Goal: Task Accomplishment & Management: Manage account settings

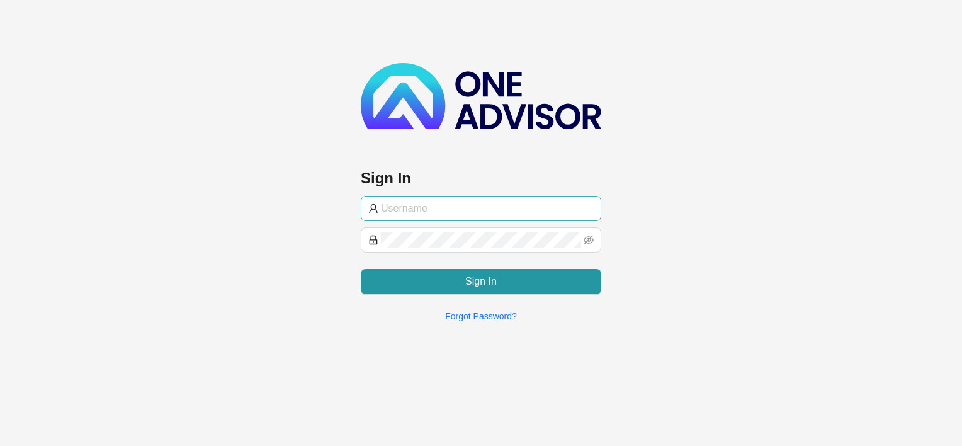
type input "[EMAIL_ADDRESS][DOMAIN_NAME]"
click at [491, 207] on input "[EMAIL_ADDRESS][DOMAIN_NAME]" at bounding box center [487, 208] width 213 height 15
click at [629, 203] on div "Sign In [EMAIL_ADDRESS][DOMAIN_NAME] Sign In Forgot Password?" at bounding box center [481, 166] width 962 height 332
click at [589, 239] on icon "eye-invisible" at bounding box center [589, 240] width 10 height 10
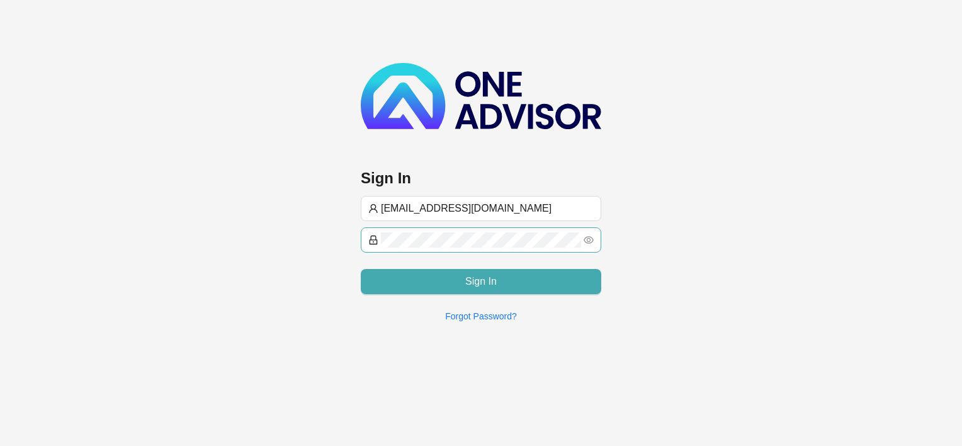
click at [499, 285] on button "Sign In" at bounding box center [481, 281] width 240 height 25
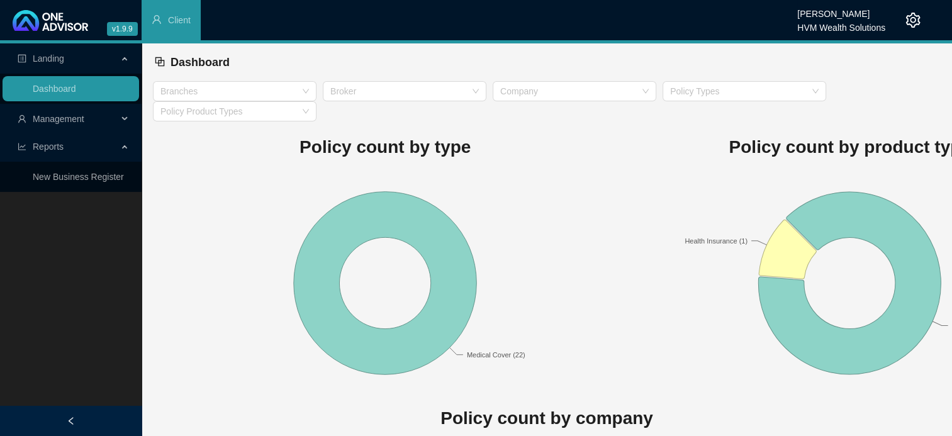
click at [65, 118] on span "Management" at bounding box center [59, 119] width 52 height 10
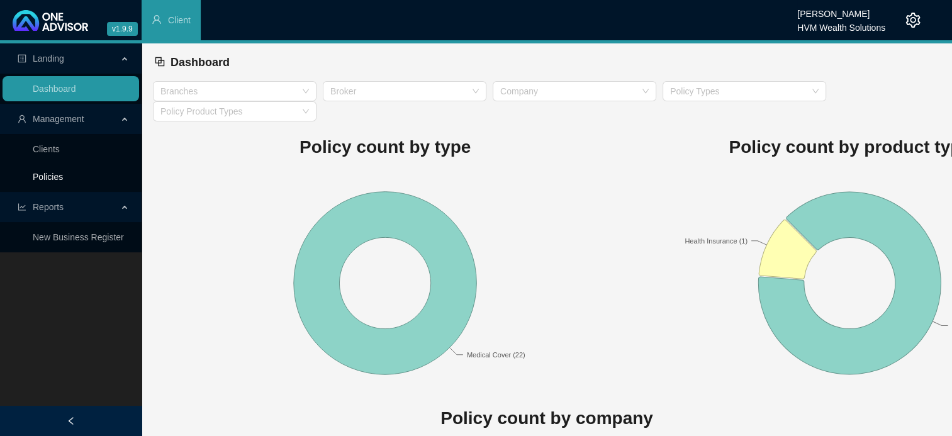
click at [45, 178] on link "Policies" at bounding box center [48, 177] width 30 height 10
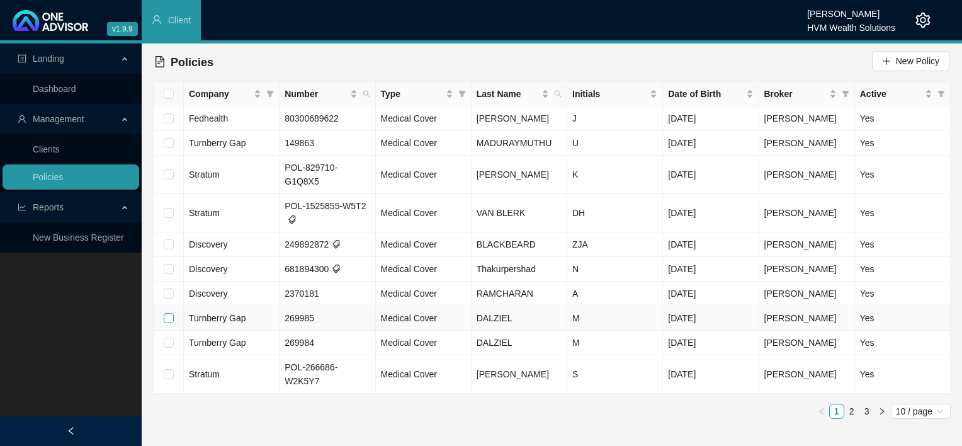
click at [164, 313] on input "checkbox" at bounding box center [169, 318] width 10 height 10
checkbox input "true"
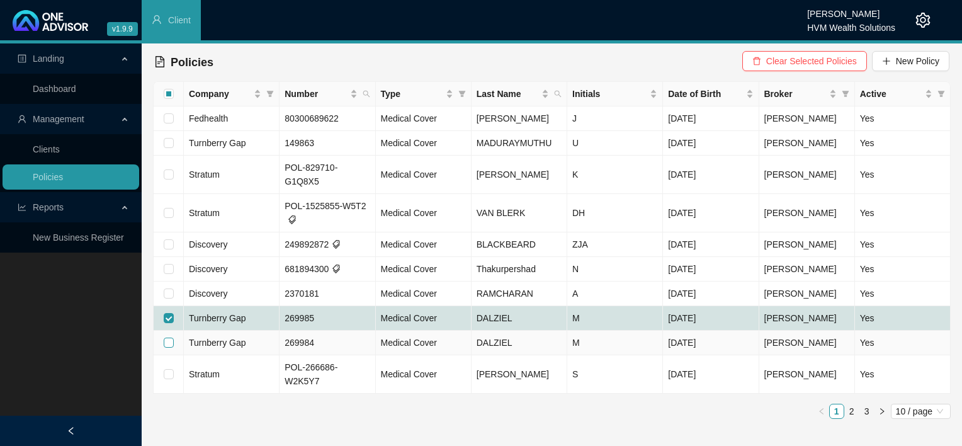
click at [169, 337] on input "checkbox" at bounding box center [169, 342] width 10 height 10
checkbox input "true"
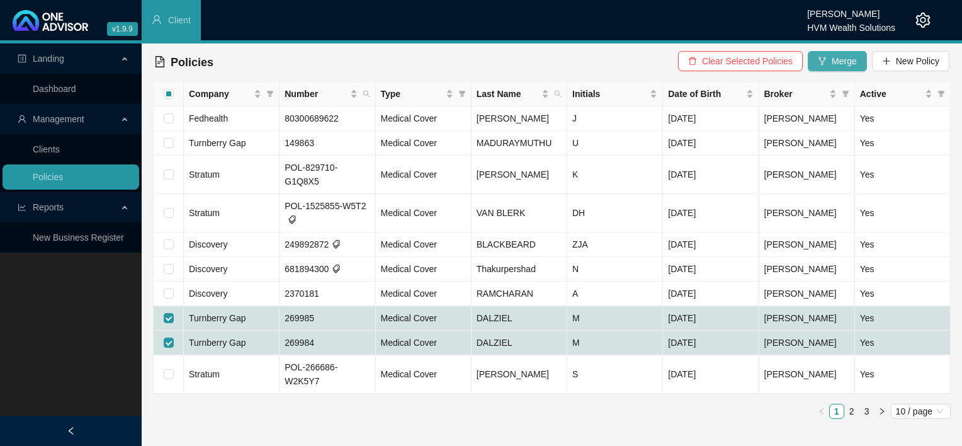
click at [836, 65] on span "Merge" at bounding box center [844, 61] width 25 height 14
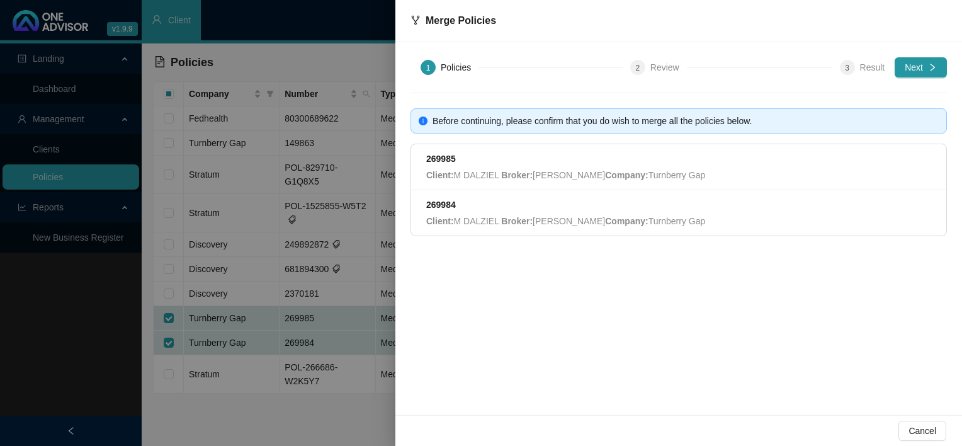
click at [278, 419] on div at bounding box center [481, 223] width 962 height 446
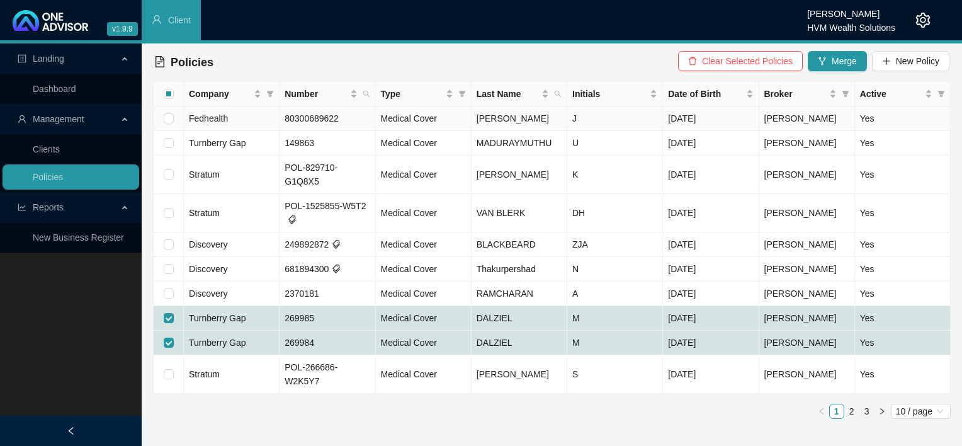
click at [303, 118] on span "80300689622" at bounding box center [312, 118] width 54 height 10
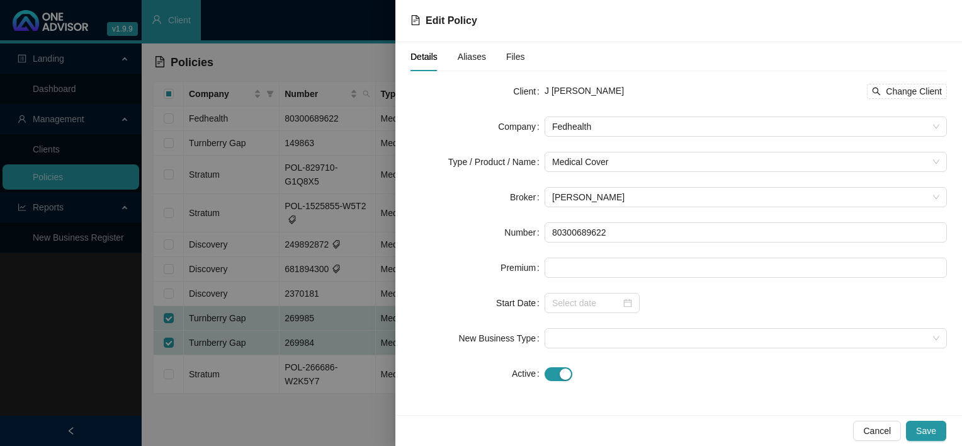
click at [872, 441] on div "Cancel Save" at bounding box center [678, 430] width 567 height 31
click at [876, 431] on span "Cancel" at bounding box center [877, 431] width 28 height 14
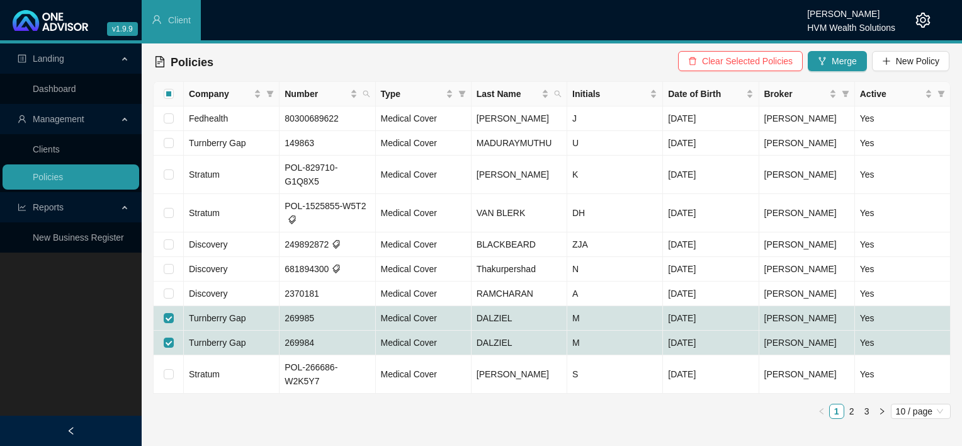
click at [93, 206] on span "Reports" at bounding box center [68, 207] width 100 height 25
click at [60, 204] on span "Reports" at bounding box center [48, 207] width 31 height 10
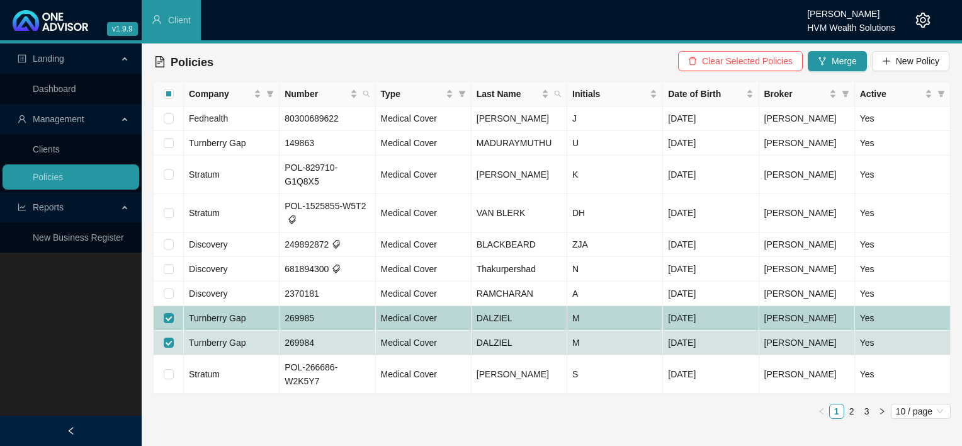
click at [227, 310] on td "Turnberry Gap" at bounding box center [232, 318] width 96 height 25
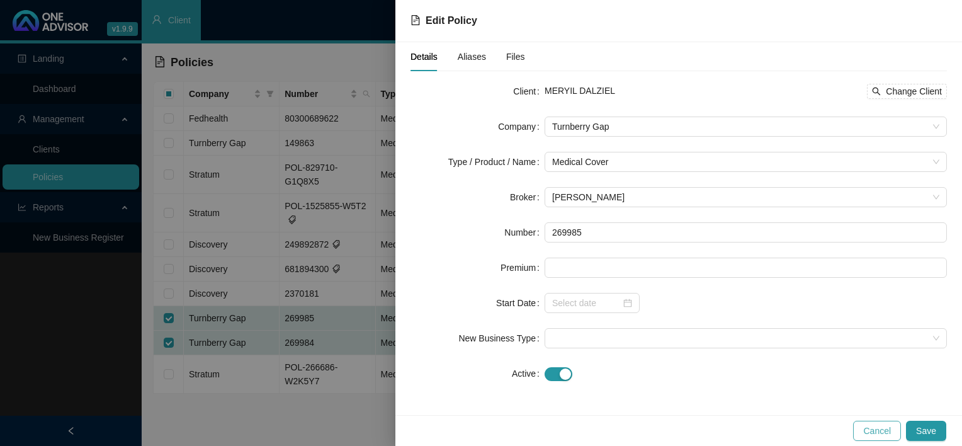
click at [872, 426] on span "Cancel" at bounding box center [877, 431] width 28 height 14
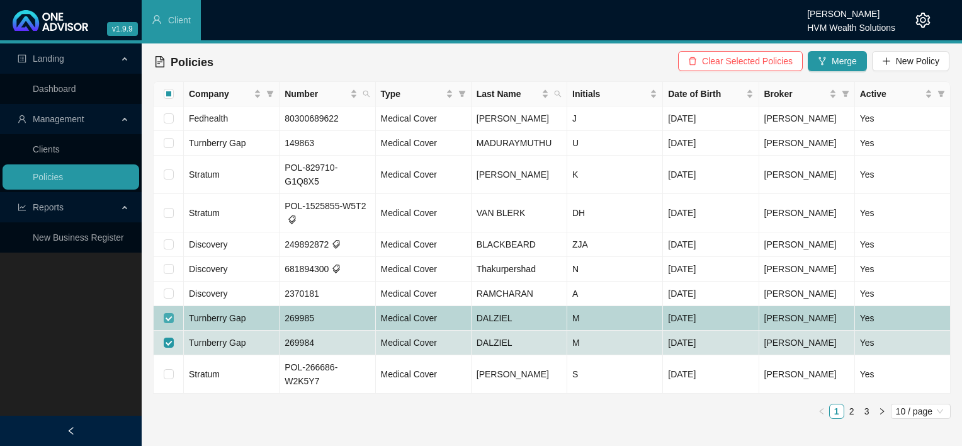
click at [168, 311] on label at bounding box center [169, 318] width 10 height 14
click at [168, 313] on input "checkbox" at bounding box center [169, 318] width 10 height 10
checkbox input "false"
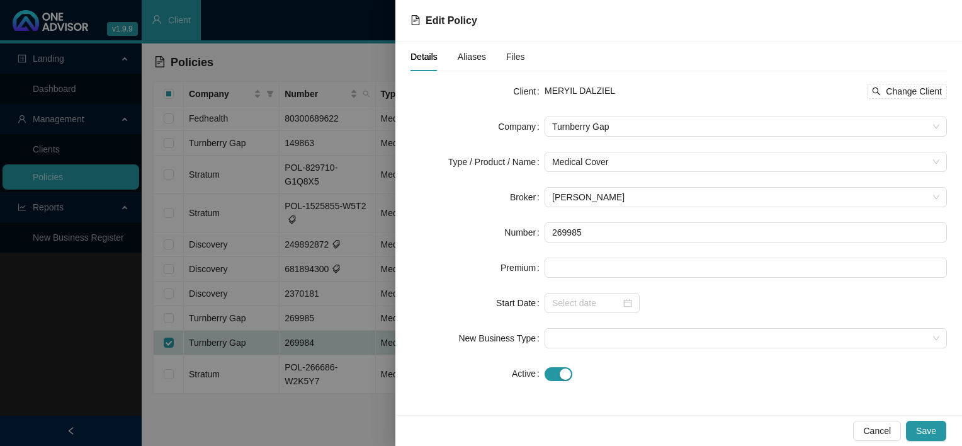
click at [167, 333] on div at bounding box center [481, 223] width 962 height 446
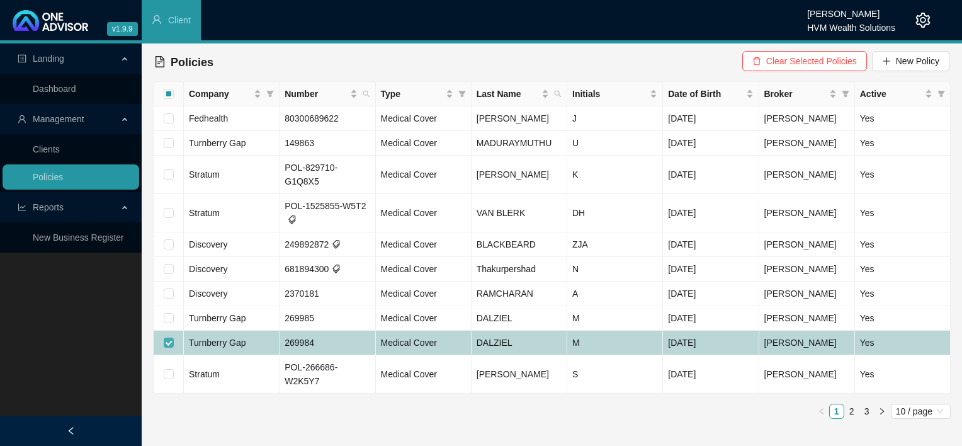
click at [167, 337] on input "checkbox" at bounding box center [169, 342] width 10 height 10
checkbox input "false"
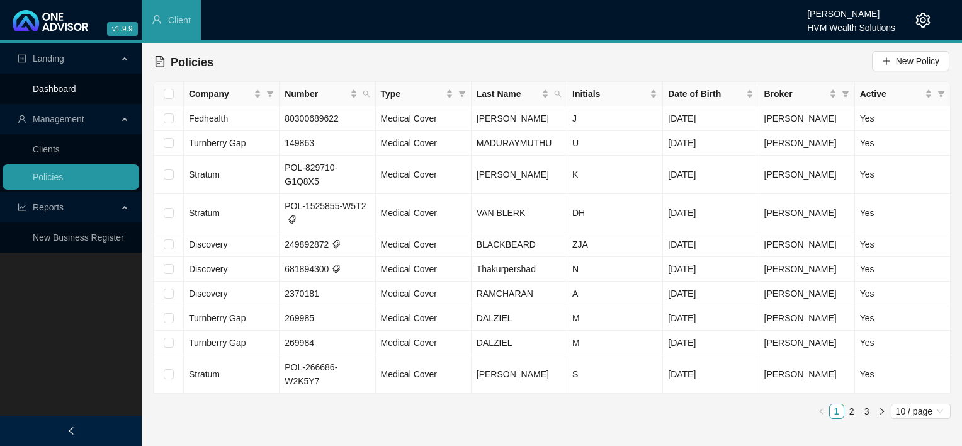
click at [67, 86] on link "Dashboard" at bounding box center [54, 89] width 43 height 10
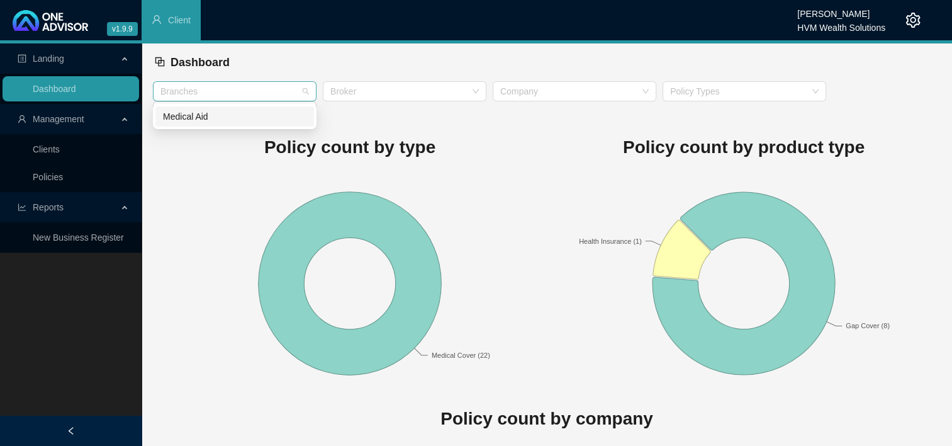
click at [253, 92] on div at bounding box center [227, 91] width 145 height 9
click at [482, 220] on rect at bounding box center [350, 283] width 394 height 220
click at [291, 118] on div "Policy Product Types" at bounding box center [235, 111] width 164 height 20
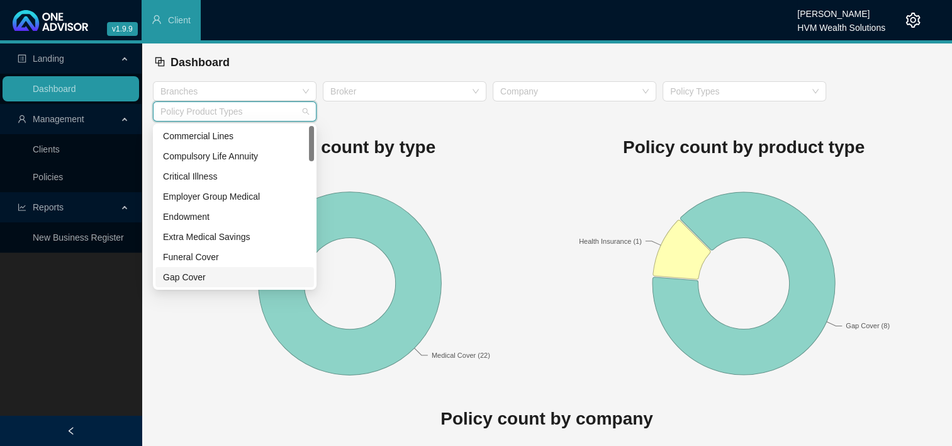
click at [206, 276] on div "Gap Cover" at bounding box center [235, 277] width 144 height 14
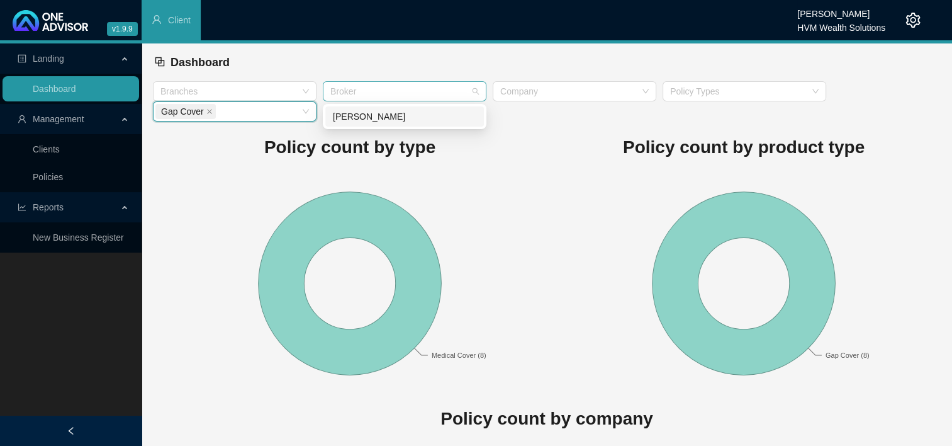
click at [349, 96] on div at bounding box center [397, 91] width 145 height 9
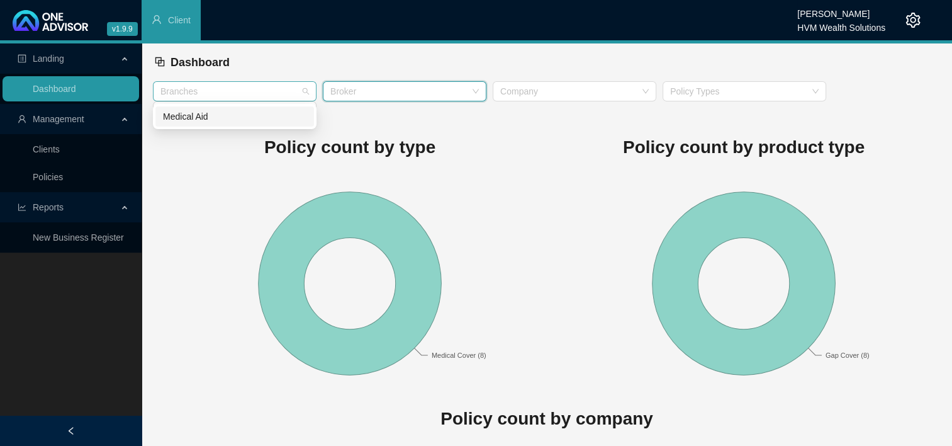
click at [296, 90] on div at bounding box center [227, 91] width 145 height 9
click at [259, 115] on div "Medical Aid" at bounding box center [235, 117] width 144 height 14
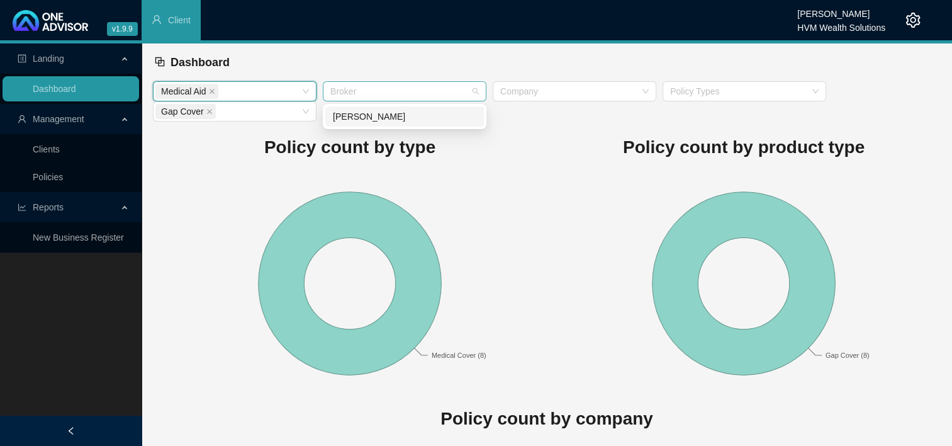
click at [387, 91] on div at bounding box center [397, 91] width 145 height 9
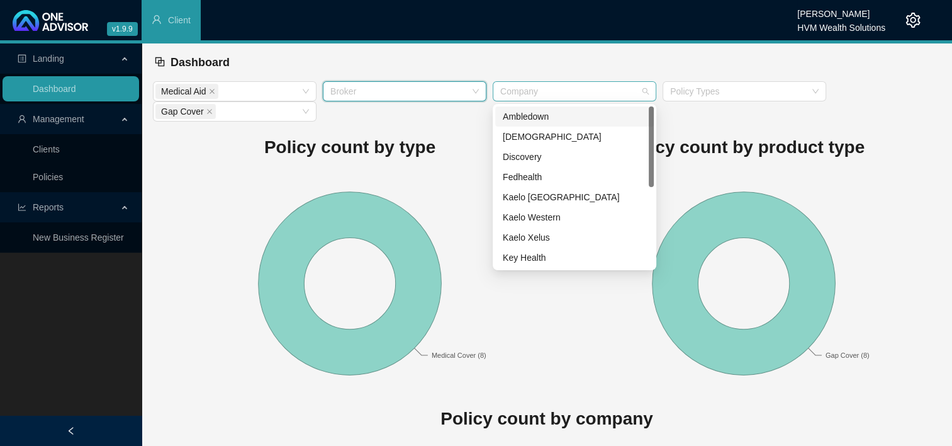
click at [565, 92] on div at bounding box center [567, 91] width 145 height 9
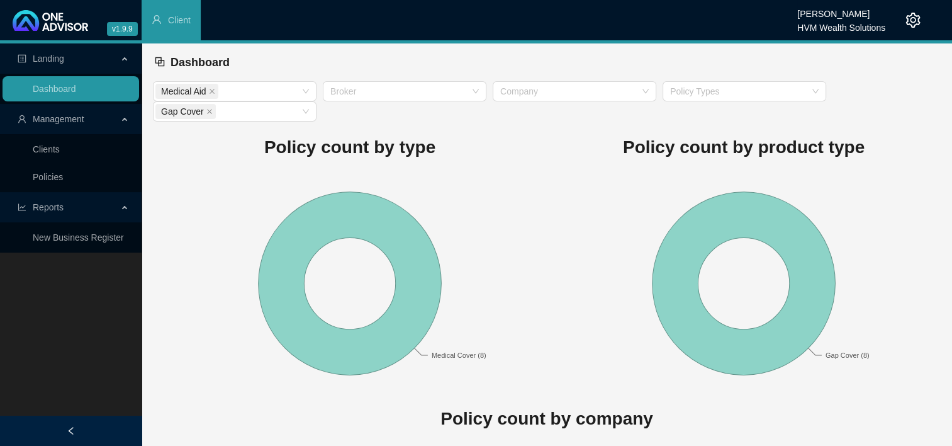
click at [418, 164] on div "Policy count by type Medical Cover (8)" at bounding box center [350, 257] width 394 height 272
click at [42, 172] on link "Policies" at bounding box center [48, 177] width 30 height 10
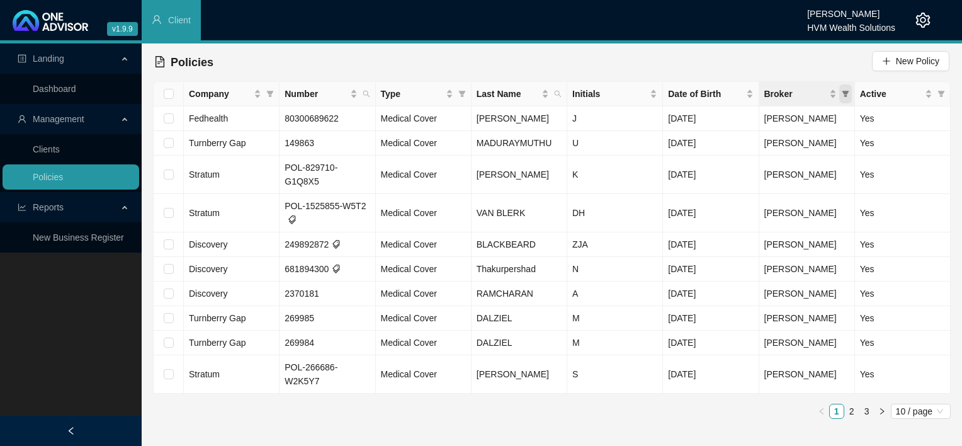
click at [847, 98] on span "Broker" at bounding box center [845, 93] width 13 height 19
click at [691, 424] on main "Landing Dashboard Management Clients Policies Reports New Business Register Pol…" at bounding box center [481, 244] width 962 height 402
click at [230, 257] on td "Discovery" at bounding box center [232, 269] width 96 height 25
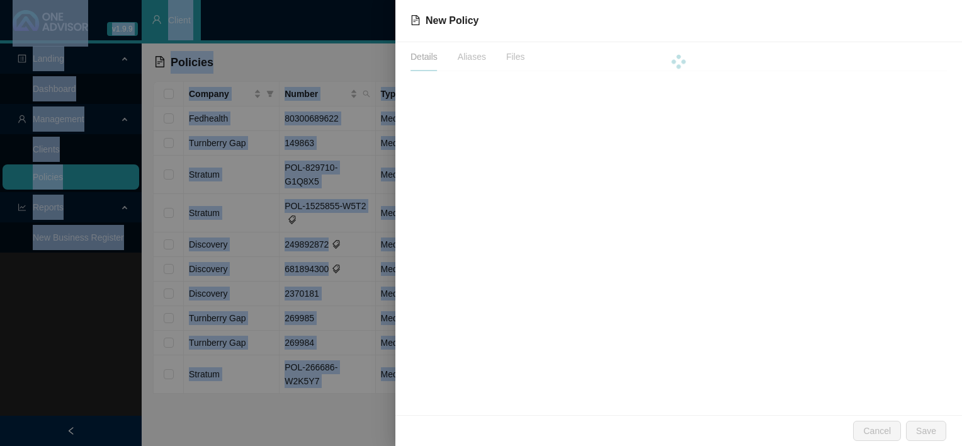
click at [230, 256] on div at bounding box center [481, 223] width 962 height 446
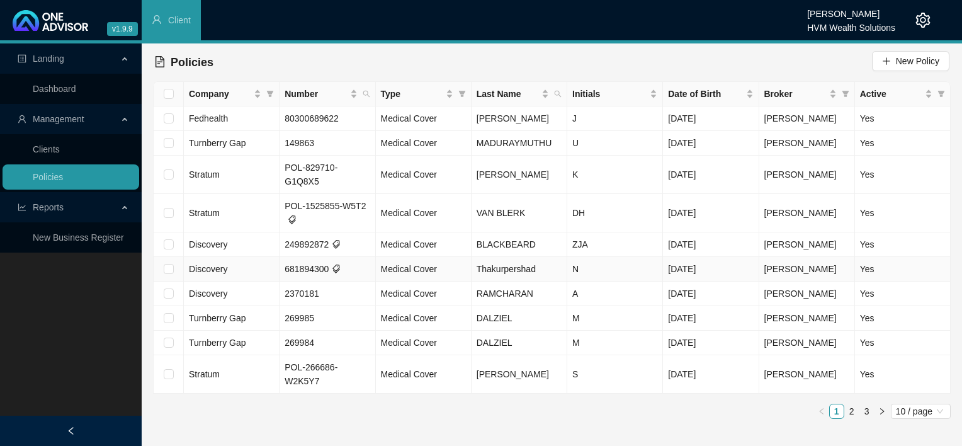
click at [233, 257] on td "Discovery" at bounding box center [232, 269] width 96 height 25
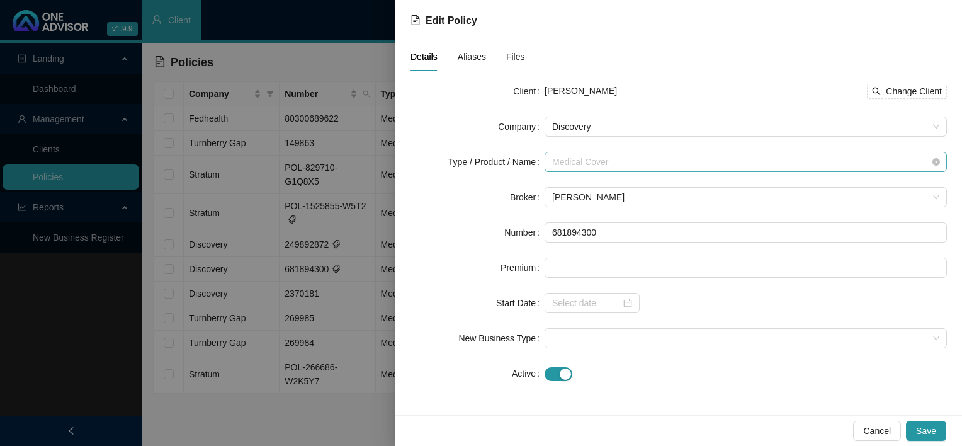
click at [634, 164] on span "Medical Cover" at bounding box center [745, 161] width 387 height 19
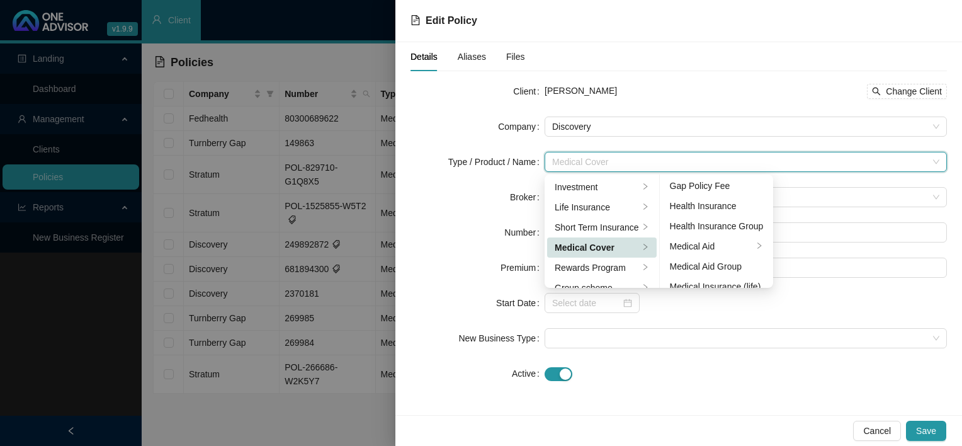
scroll to position [73, 0]
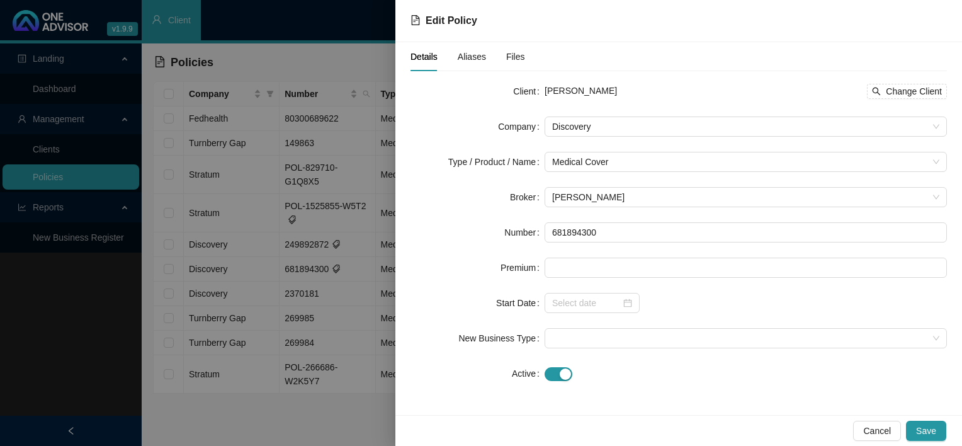
click at [879, 441] on div "Cancel Save" at bounding box center [678, 430] width 567 height 31
click at [876, 430] on span "Cancel" at bounding box center [877, 431] width 28 height 14
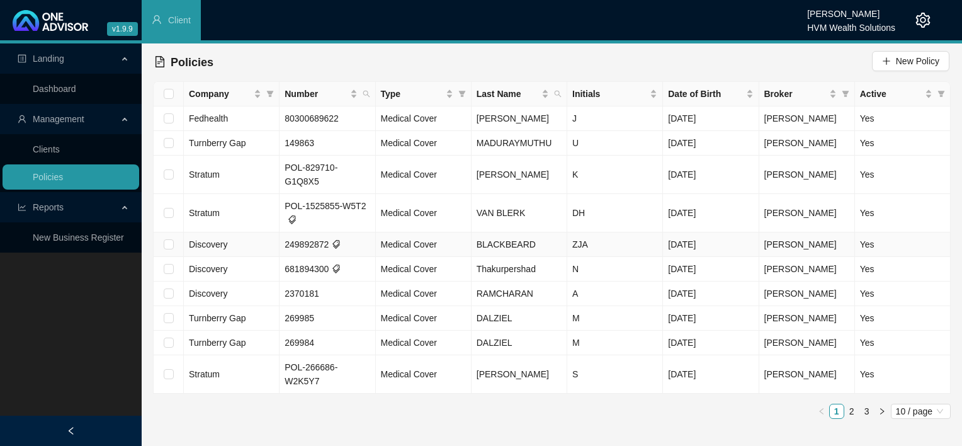
click at [230, 232] on td "Discovery" at bounding box center [232, 244] width 96 height 25
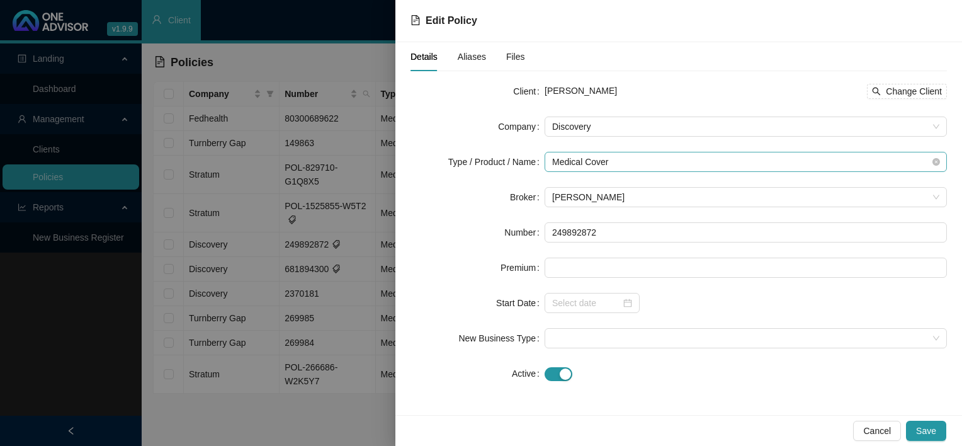
click at [610, 160] on span "Medical Cover" at bounding box center [745, 161] width 387 height 19
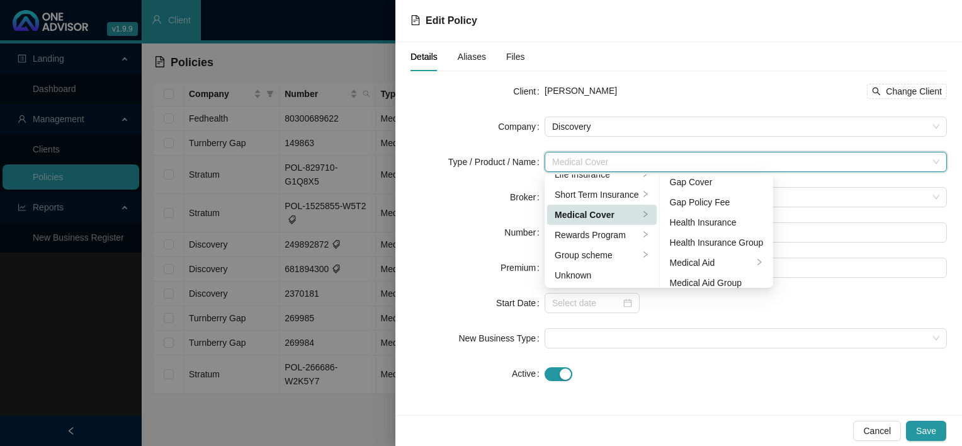
scroll to position [50, 0]
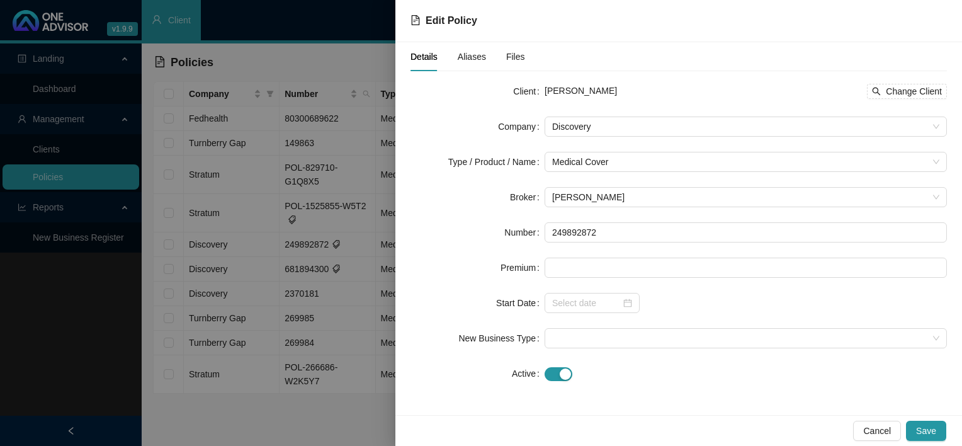
click at [725, 392] on div "Client [PERSON_NAME] BLACKBEARD Change Client Company Discovery Type / Product …" at bounding box center [678, 239] width 536 height 317
click at [873, 431] on span "Cancel" at bounding box center [877, 431] width 28 height 14
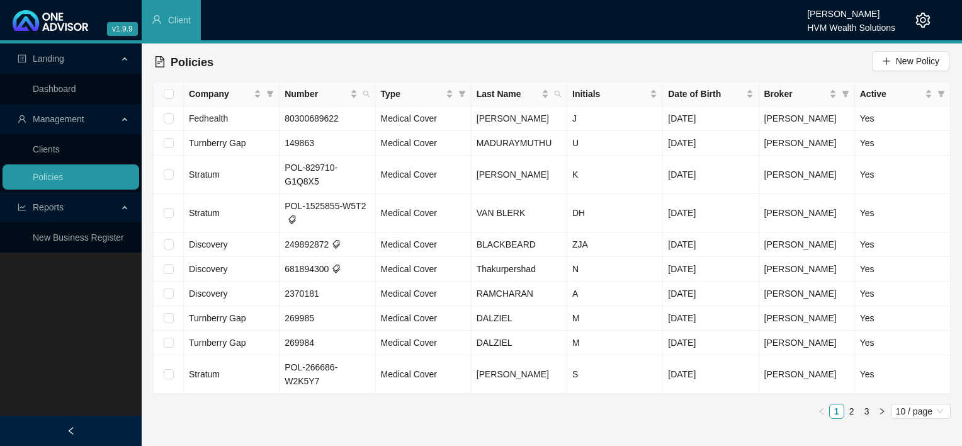
click at [55, 212] on span "Reports" at bounding box center [48, 207] width 31 height 10
